Goal: Register for event/course

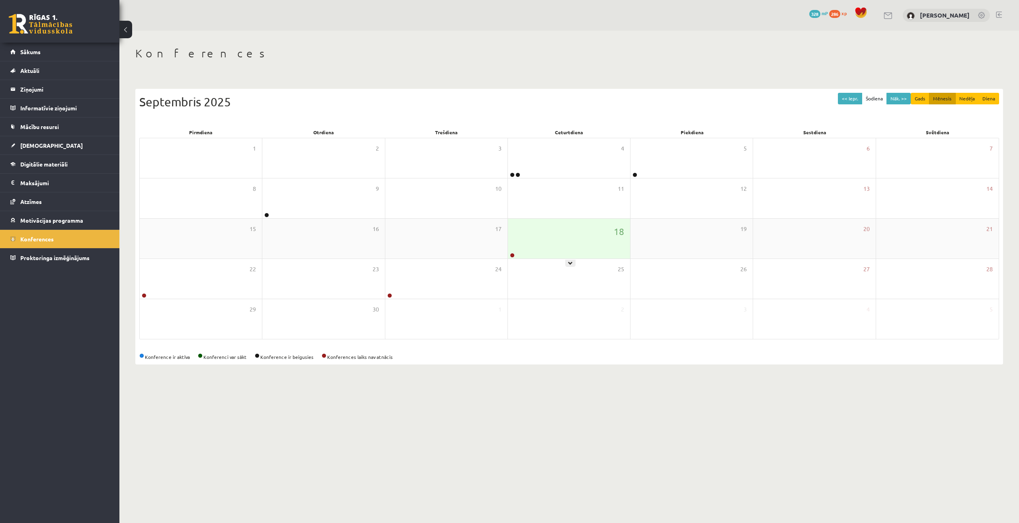
click at [607, 243] on div "18" at bounding box center [569, 239] width 122 height 40
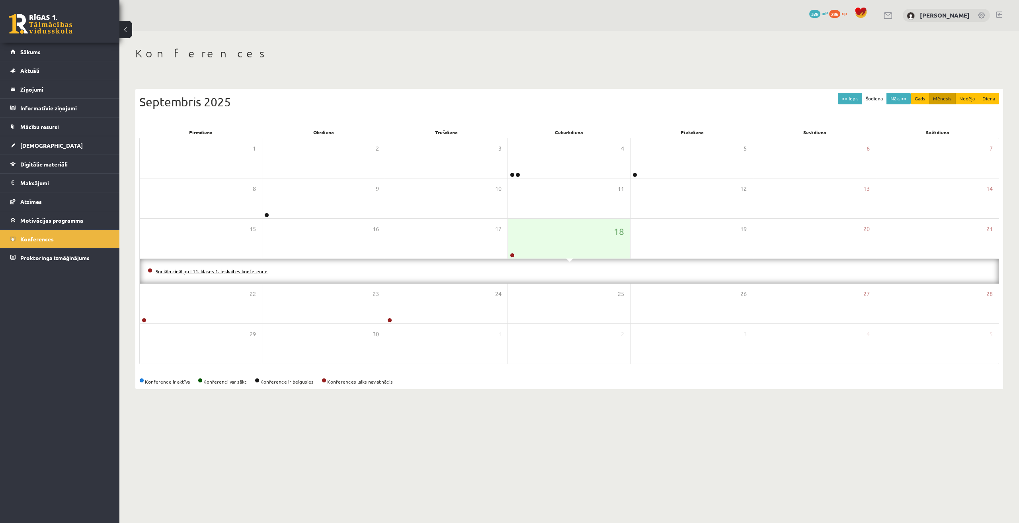
click at [235, 268] on link "Sociālo zinātņu I 11. klases 1. ieskaites konference" at bounding box center [212, 271] width 112 height 6
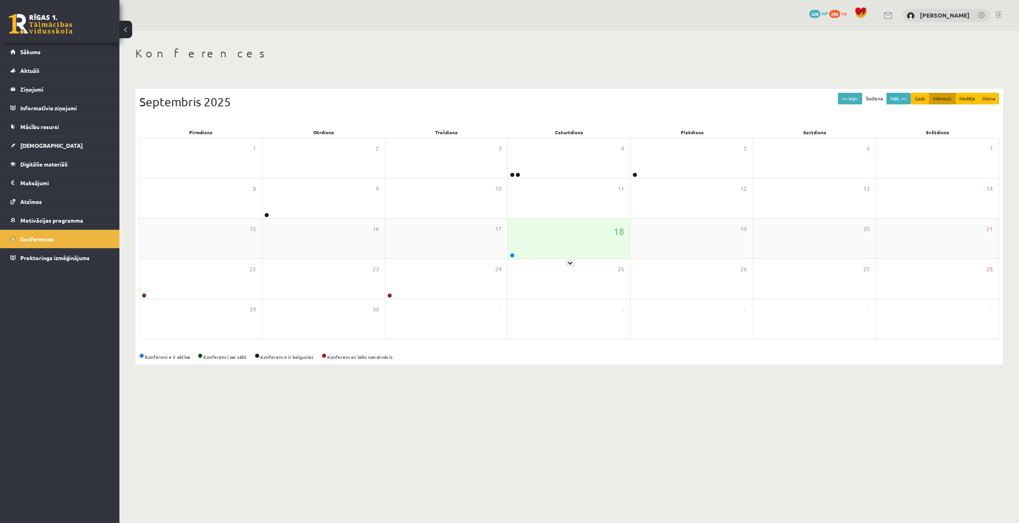
click at [589, 246] on div "18" at bounding box center [569, 239] width 122 height 40
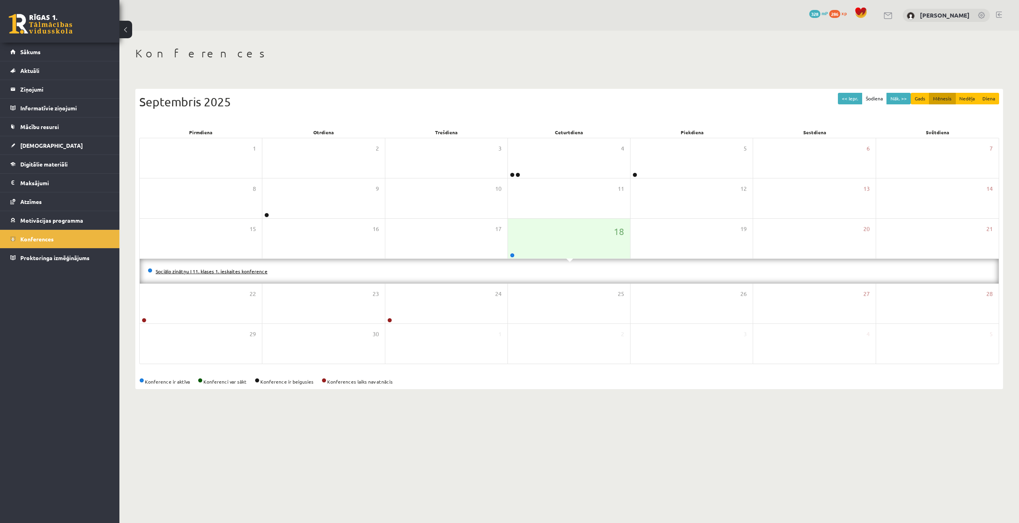
click at [228, 272] on link "Sociālo zinātņu I 11. klases 1. ieskaites konference" at bounding box center [212, 271] width 112 height 6
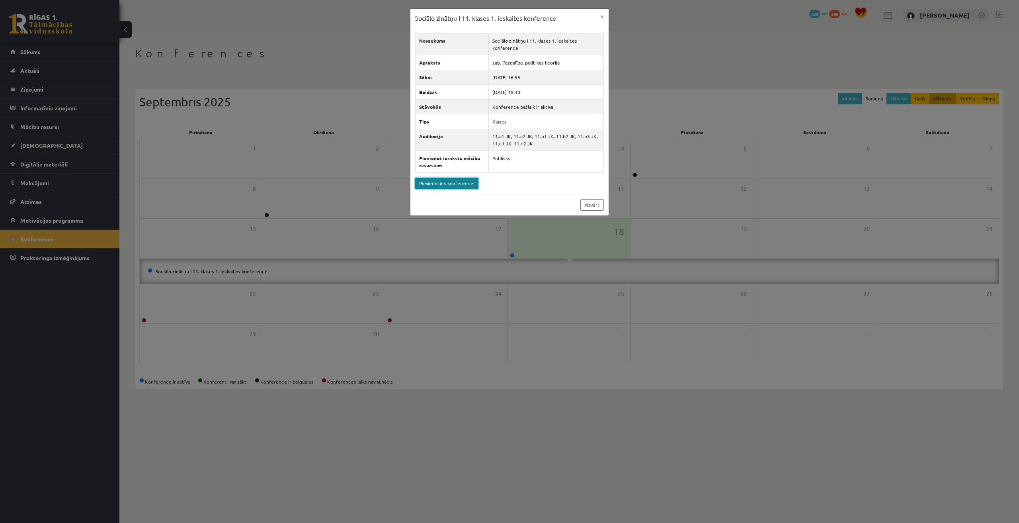
click at [451, 184] on link "Pievienoties konferencei" at bounding box center [446, 184] width 63 height 12
